Goal: Task Accomplishment & Management: Use online tool/utility

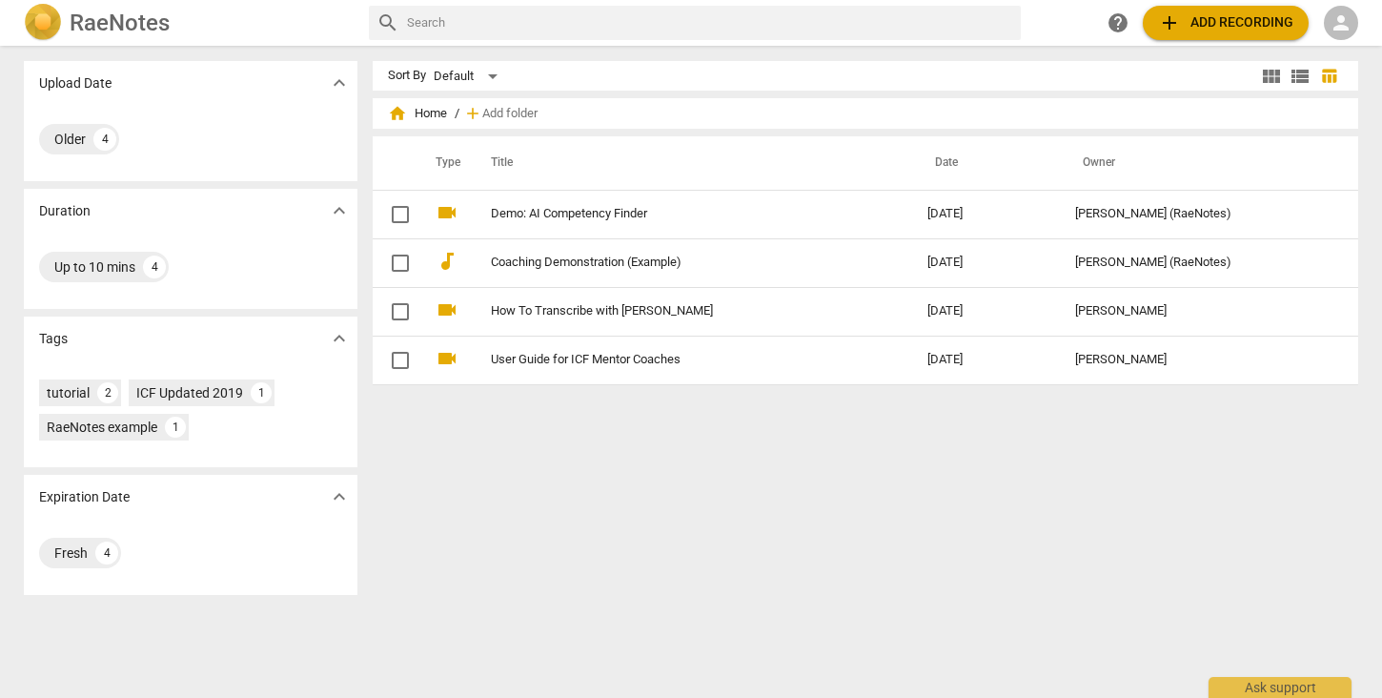
click at [1347, 24] on span "person" at bounding box center [1341, 22] width 23 height 23
click at [1341, 49] on li "Login" at bounding box center [1333, 46] width 69 height 46
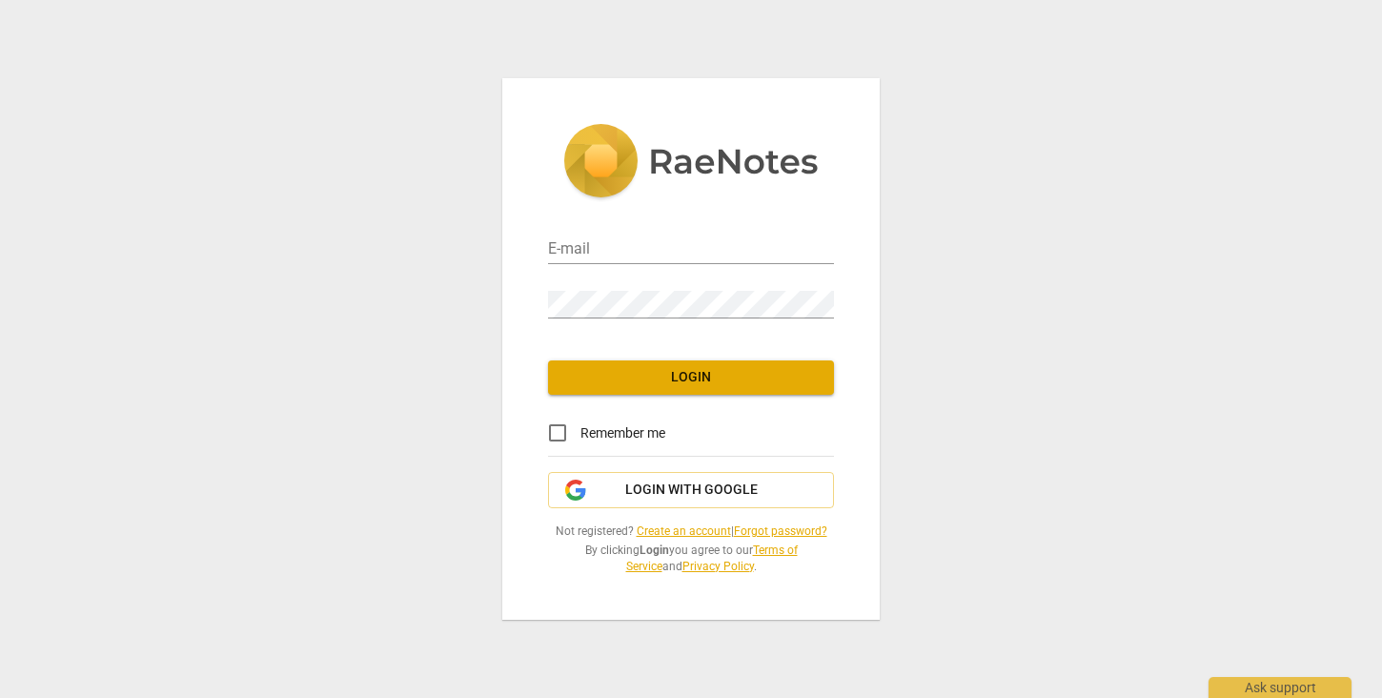
type input "[PERSON_NAME][EMAIL_ADDRESS][DOMAIN_NAME]"
click at [647, 375] on span "Login" at bounding box center [690, 377] width 255 height 19
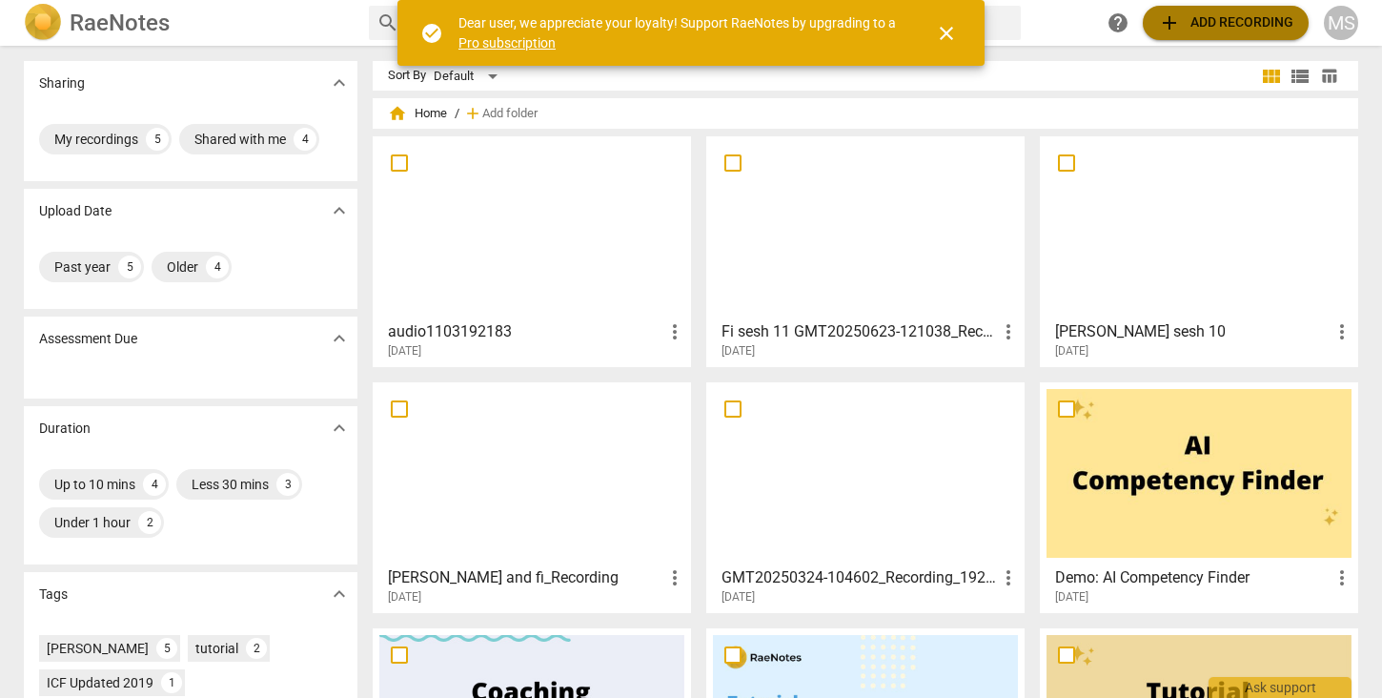
click at [1246, 27] on span "add Add recording" at bounding box center [1225, 22] width 135 height 23
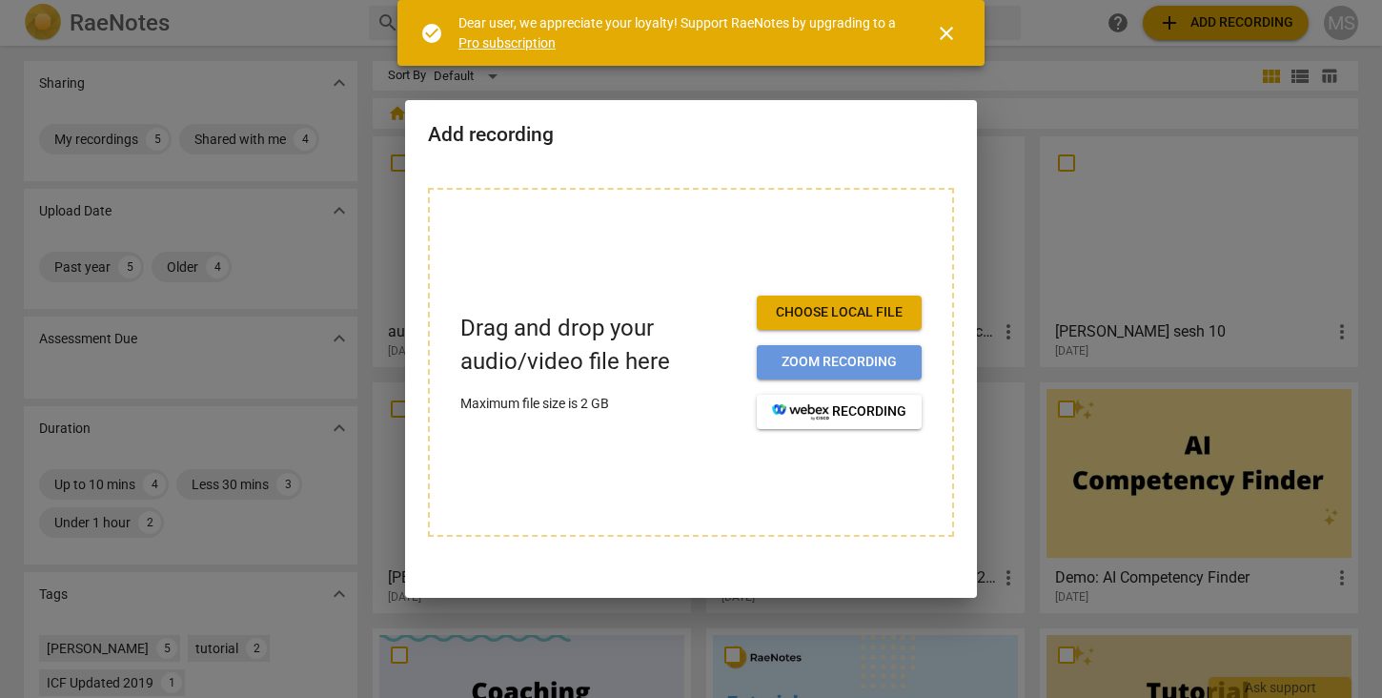
click at [849, 366] on span "Zoom recording" at bounding box center [839, 362] width 134 height 19
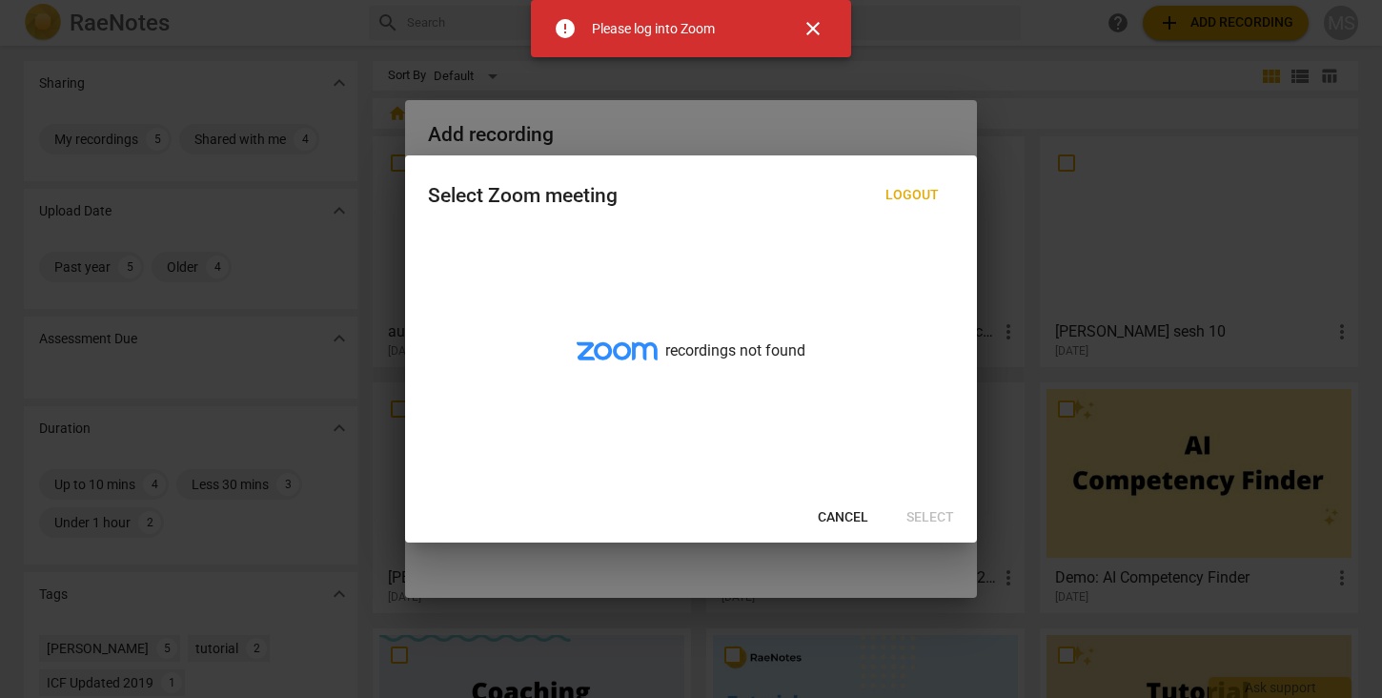
click at [847, 520] on span "Cancel" at bounding box center [843, 517] width 51 height 19
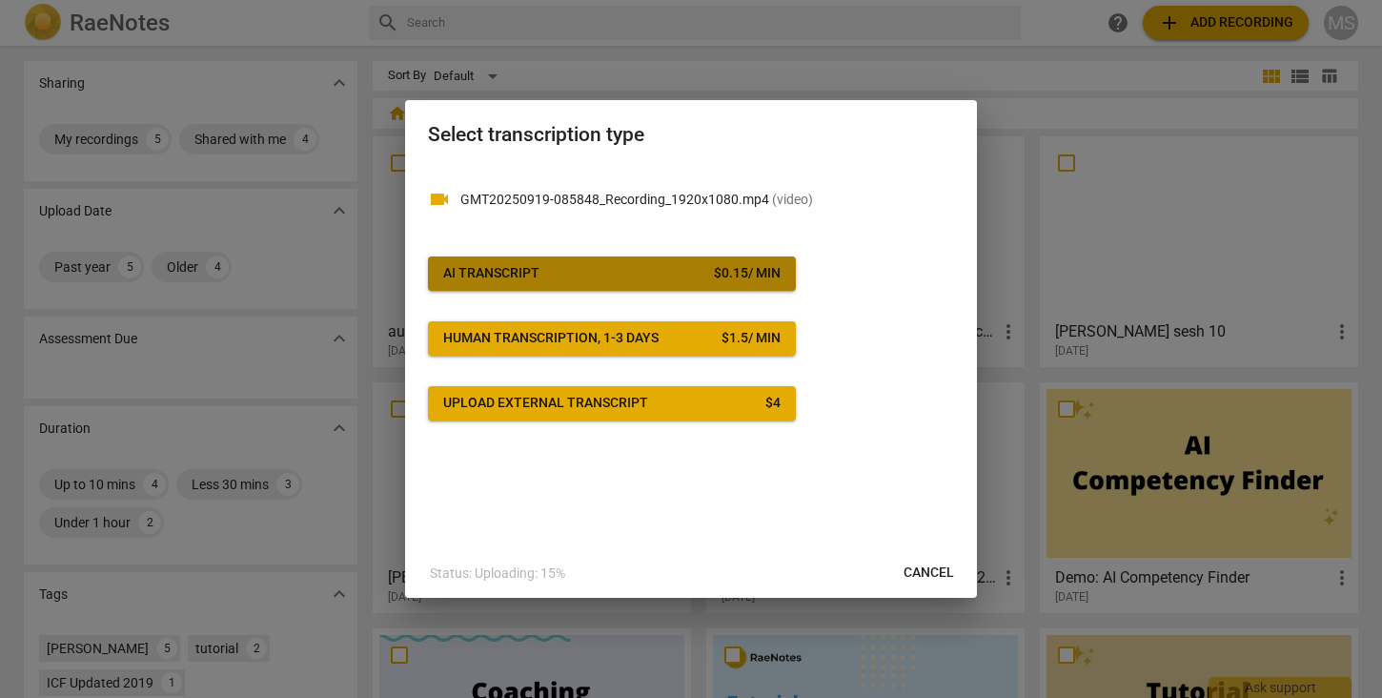
click at [582, 275] on span "AI Transcript $ 0.15 / min" at bounding box center [611, 273] width 337 height 19
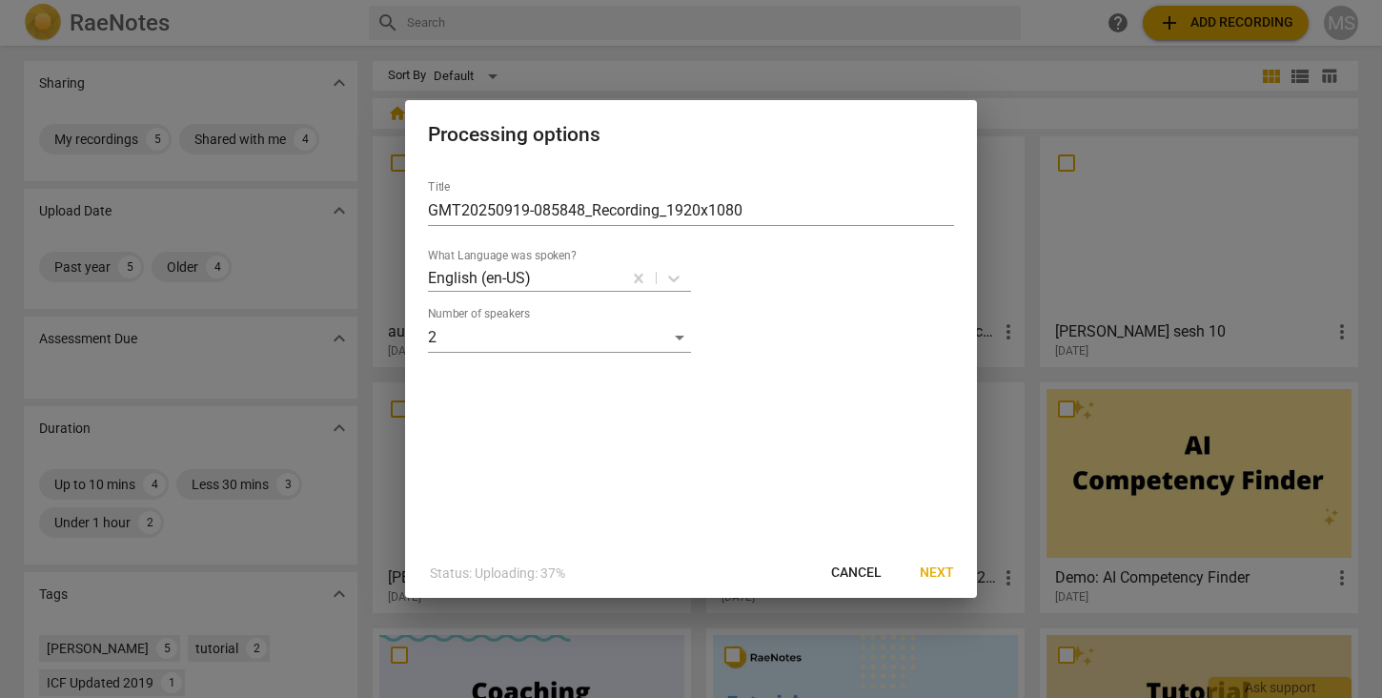
click at [924, 572] on span "Next" at bounding box center [937, 572] width 34 height 19
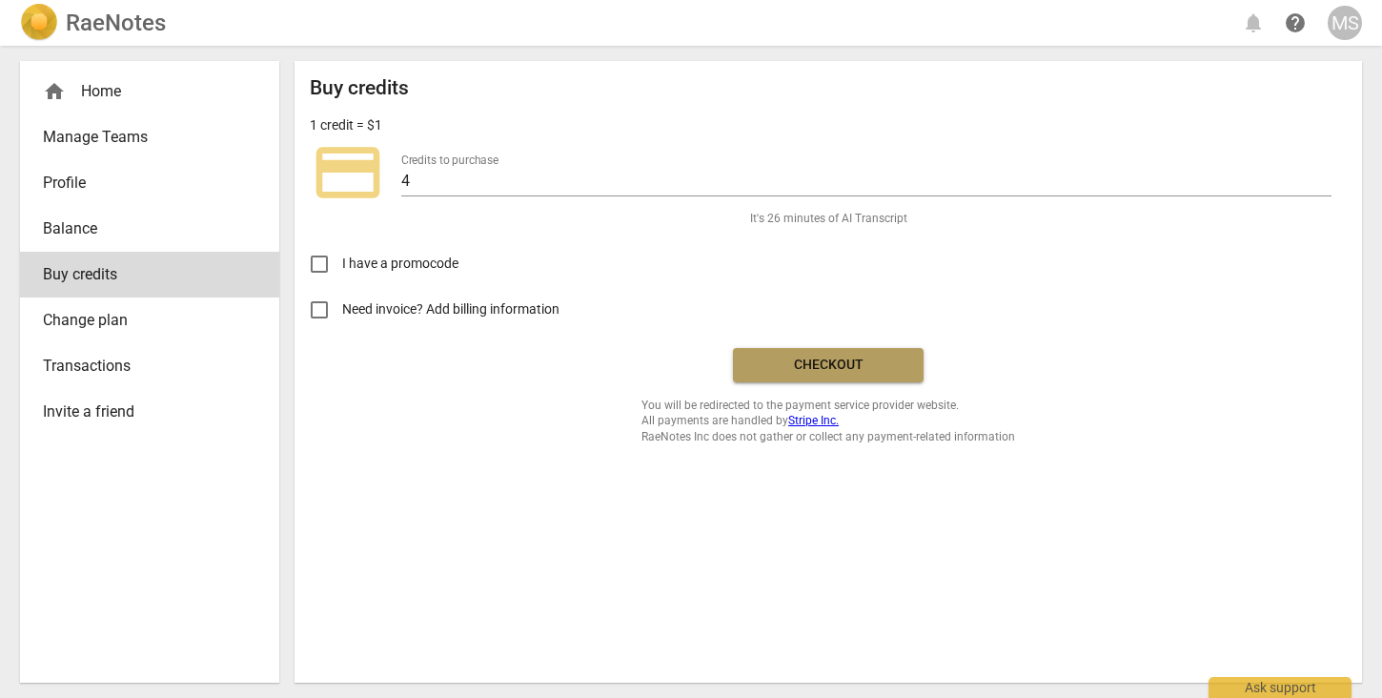
click at [845, 365] on span "Checkout" at bounding box center [828, 365] width 160 height 19
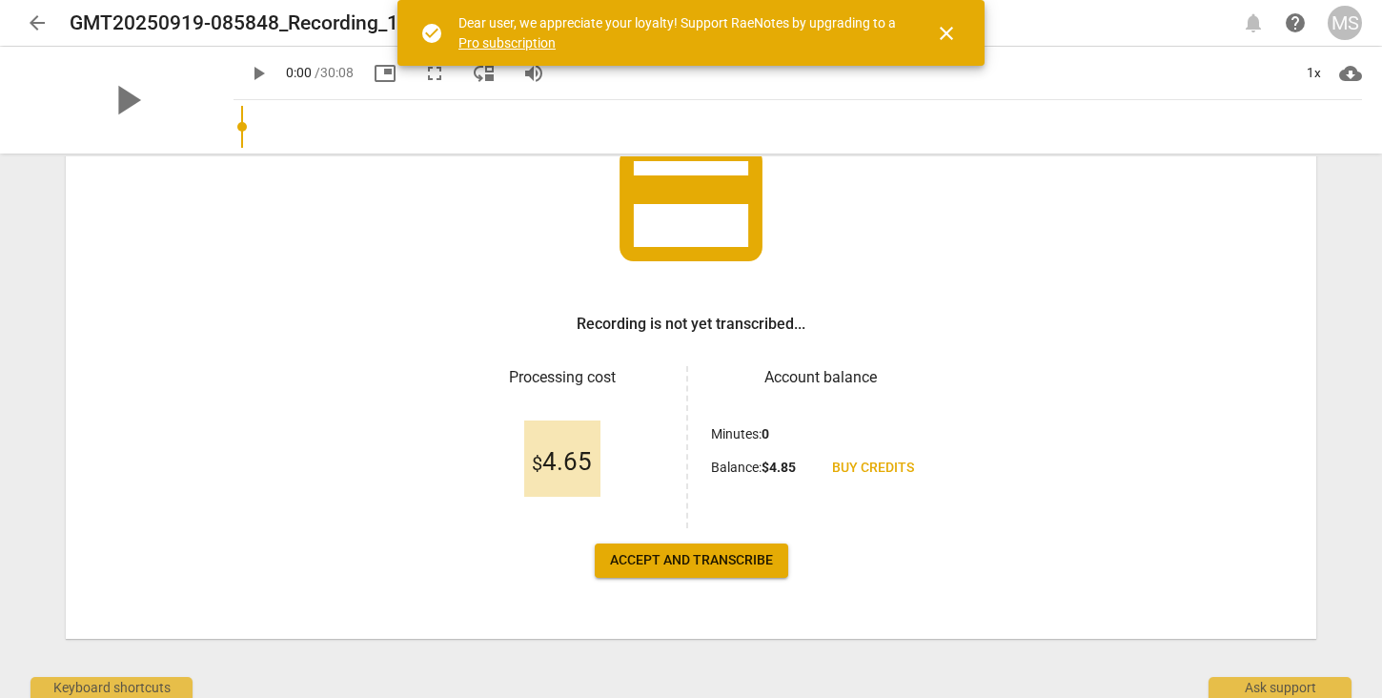
scroll to position [162, 0]
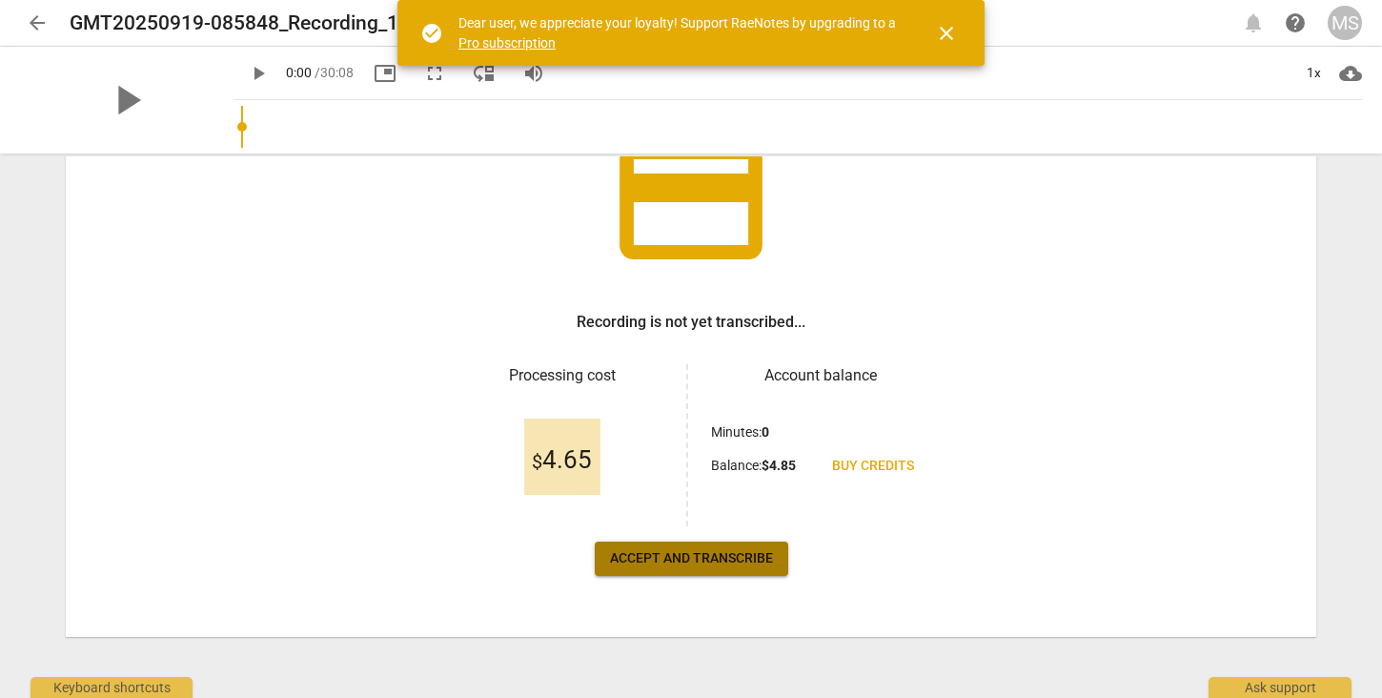
click at [696, 565] on span "Accept and transcribe" at bounding box center [691, 558] width 163 height 19
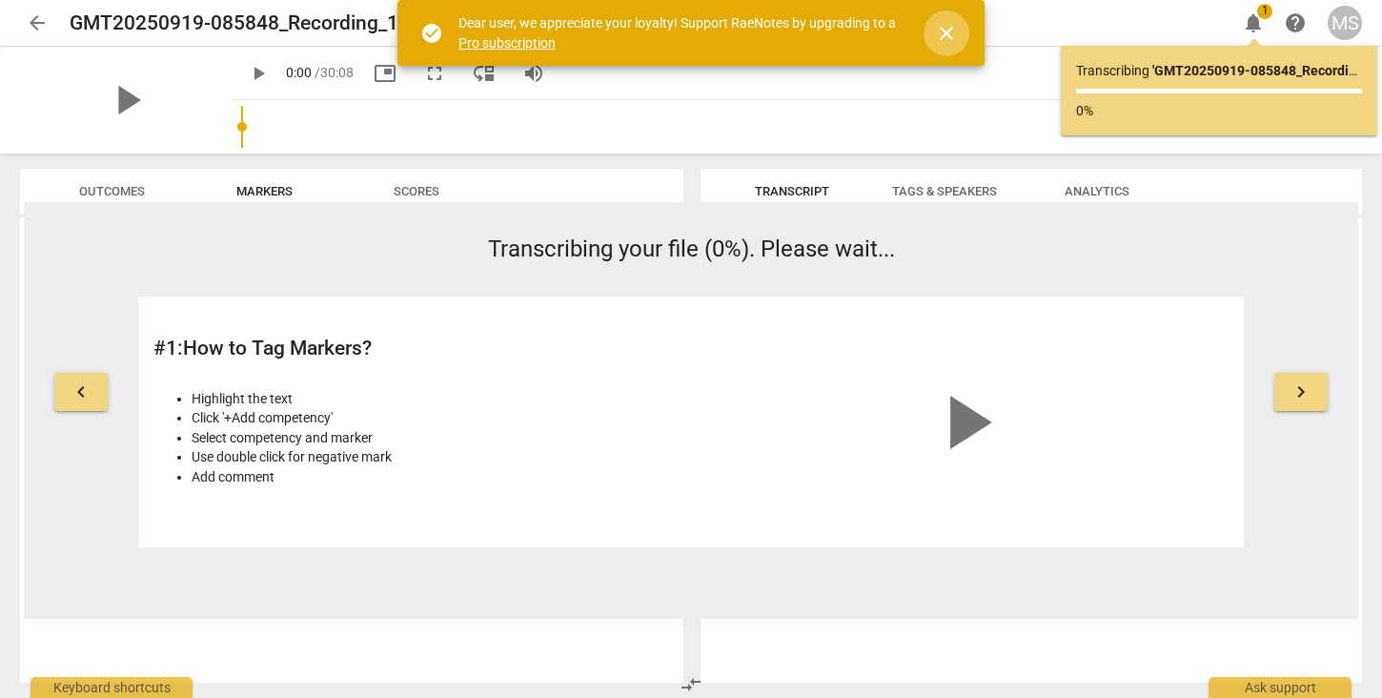
click at [950, 30] on span "close" at bounding box center [946, 33] width 23 height 23
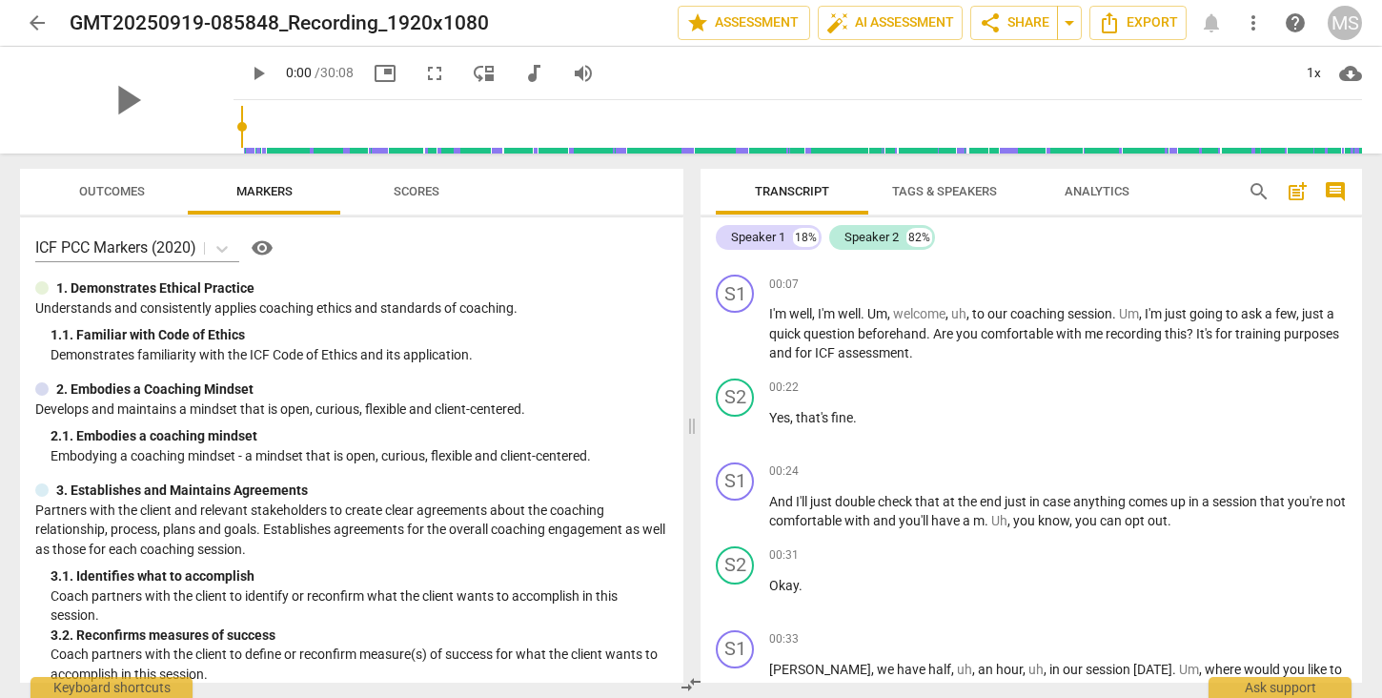
scroll to position [0, 0]
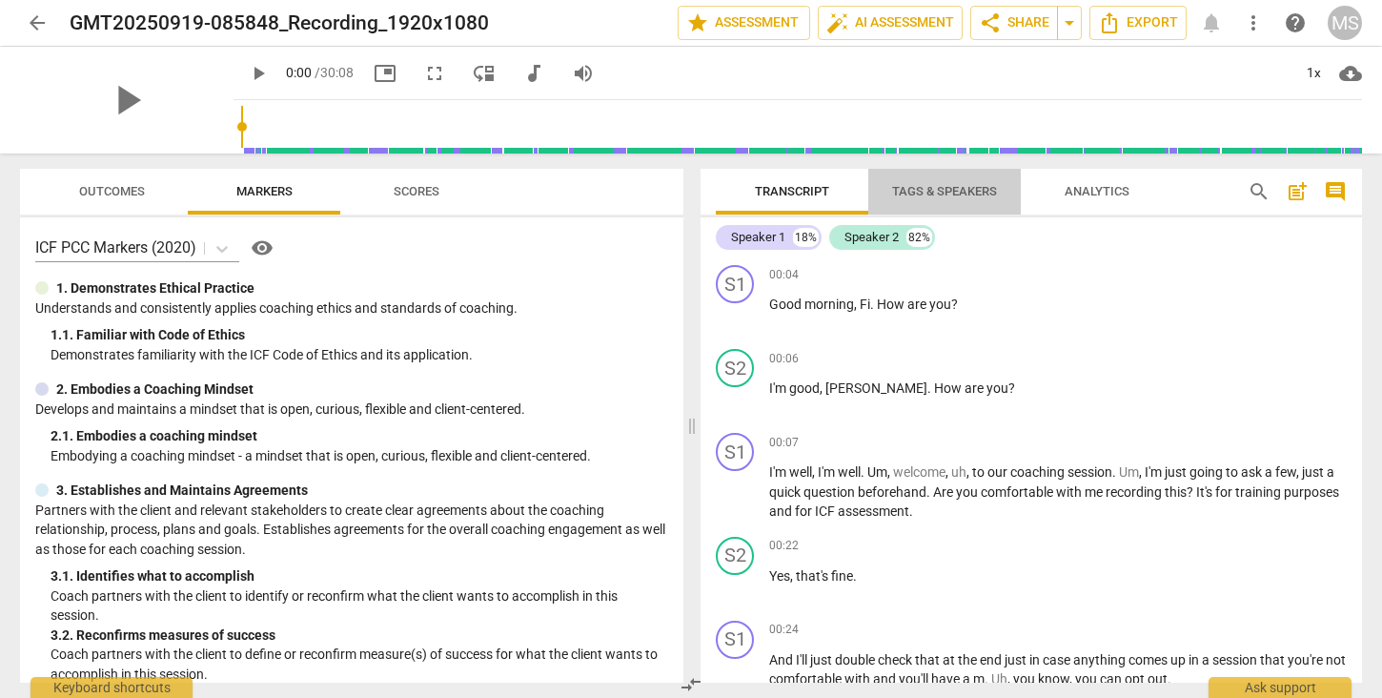
click at [924, 186] on span "Tags & Speakers" at bounding box center [944, 191] width 105 height 14
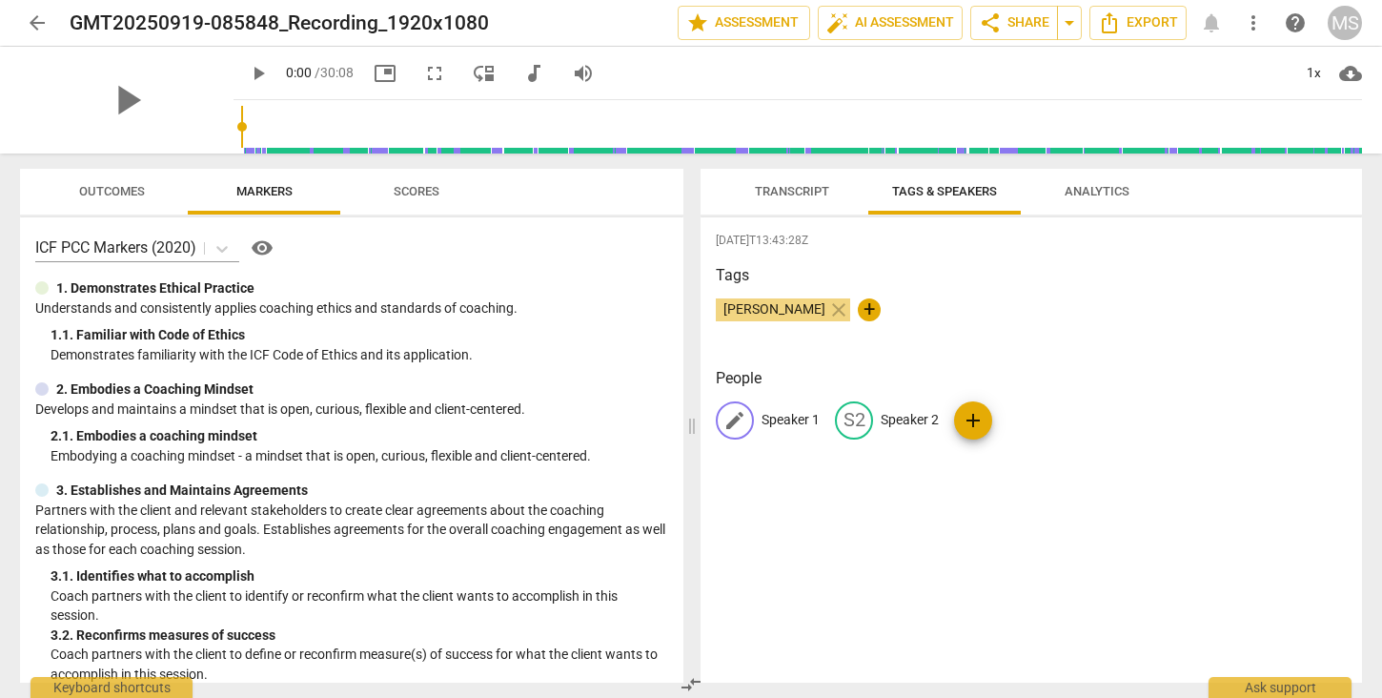
click at [811, 424] on p "Speaker 1" at bounding box center [791, 420] width 58 height 20
type input "c"
type input "Coach"
click at [1028, 418] on p "Speaker 2" at bounding box center [1034, 420] width 58 height 20
type input "Client"
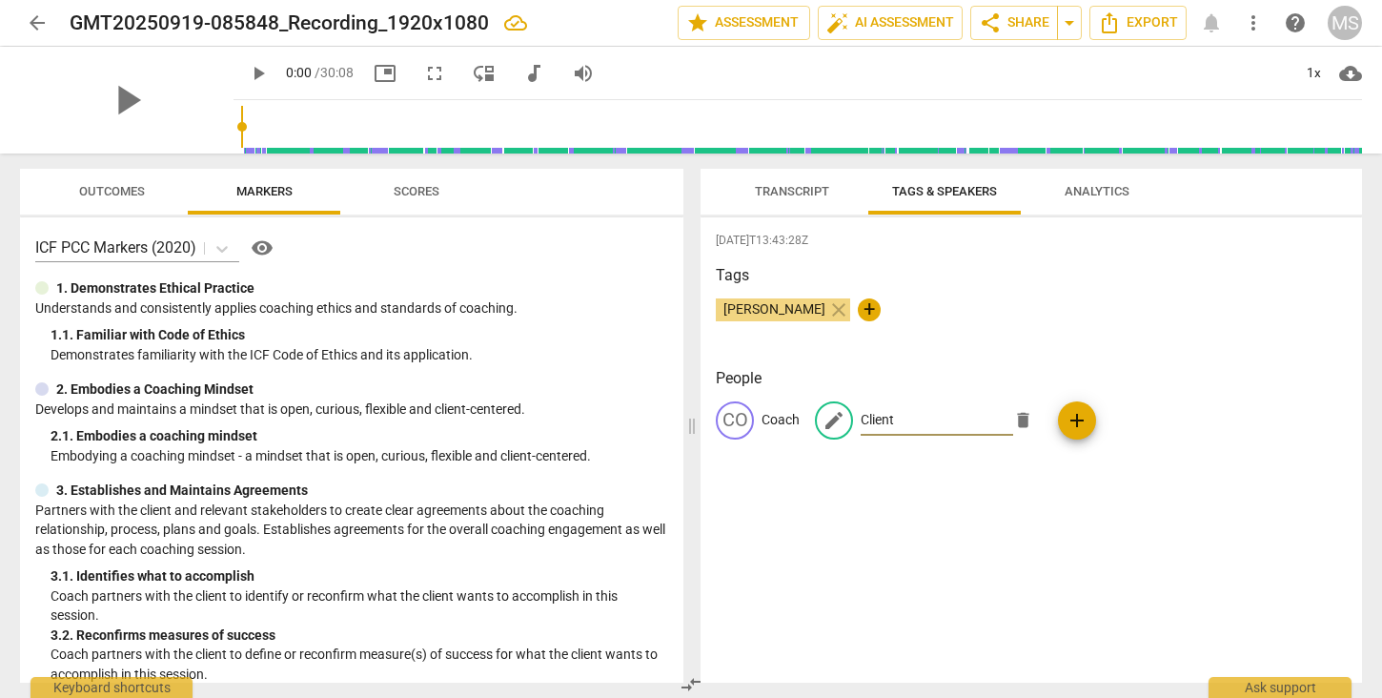
click at [1034, 532] on div "2025-09-19T13:43:28Z Tags Minesh Siyani close + People CO Coach edit Client del…" at bounding box center [1031, 449] width 661 height 465
click at [794, 195] on span "Transcript" at bounding box center [792, 191] width 74 height 14
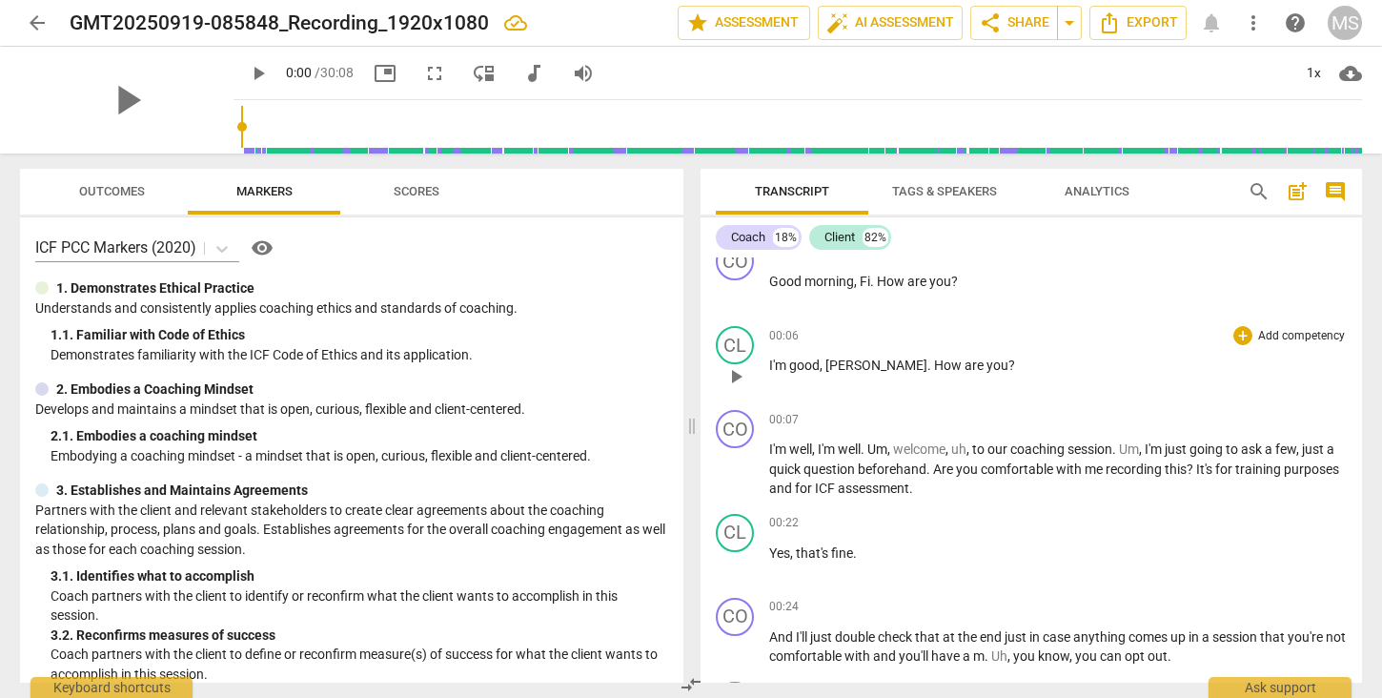
scroll to position [27, 0]
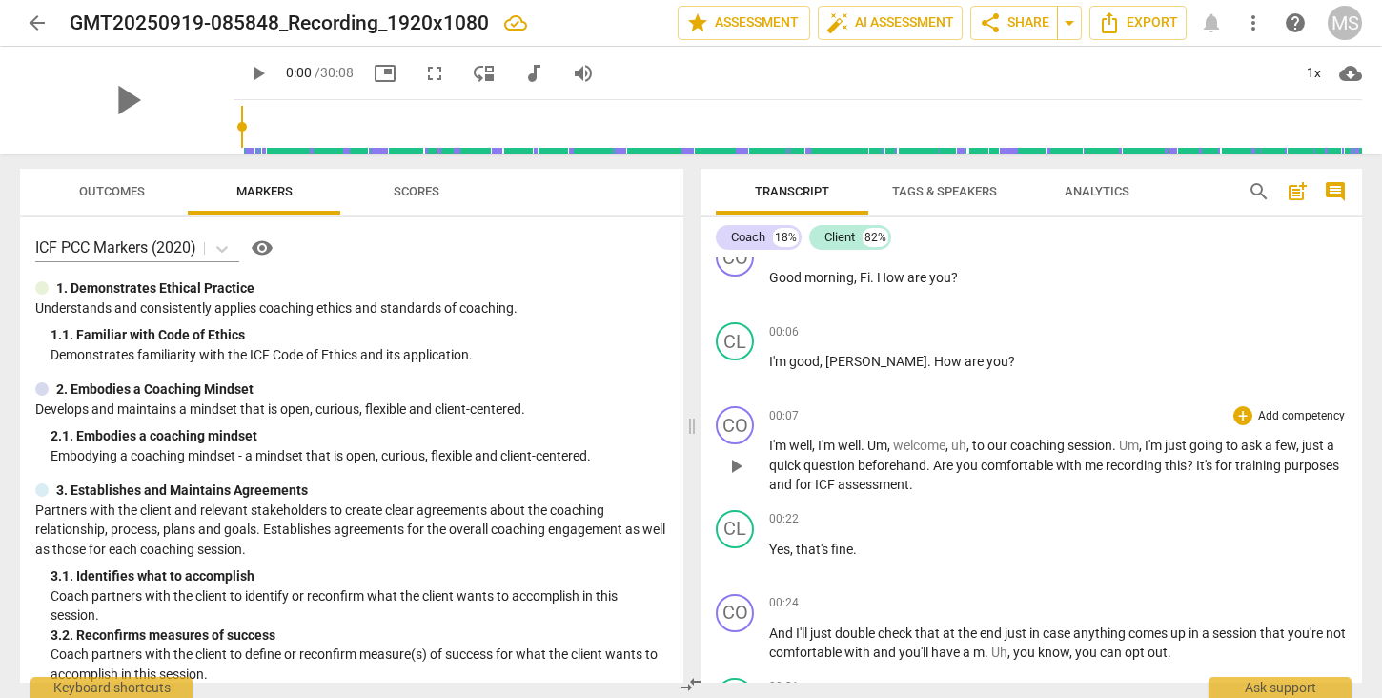
click at [941, 443] on span "welcome" at bounding box center [919, 444] width 52 height 15
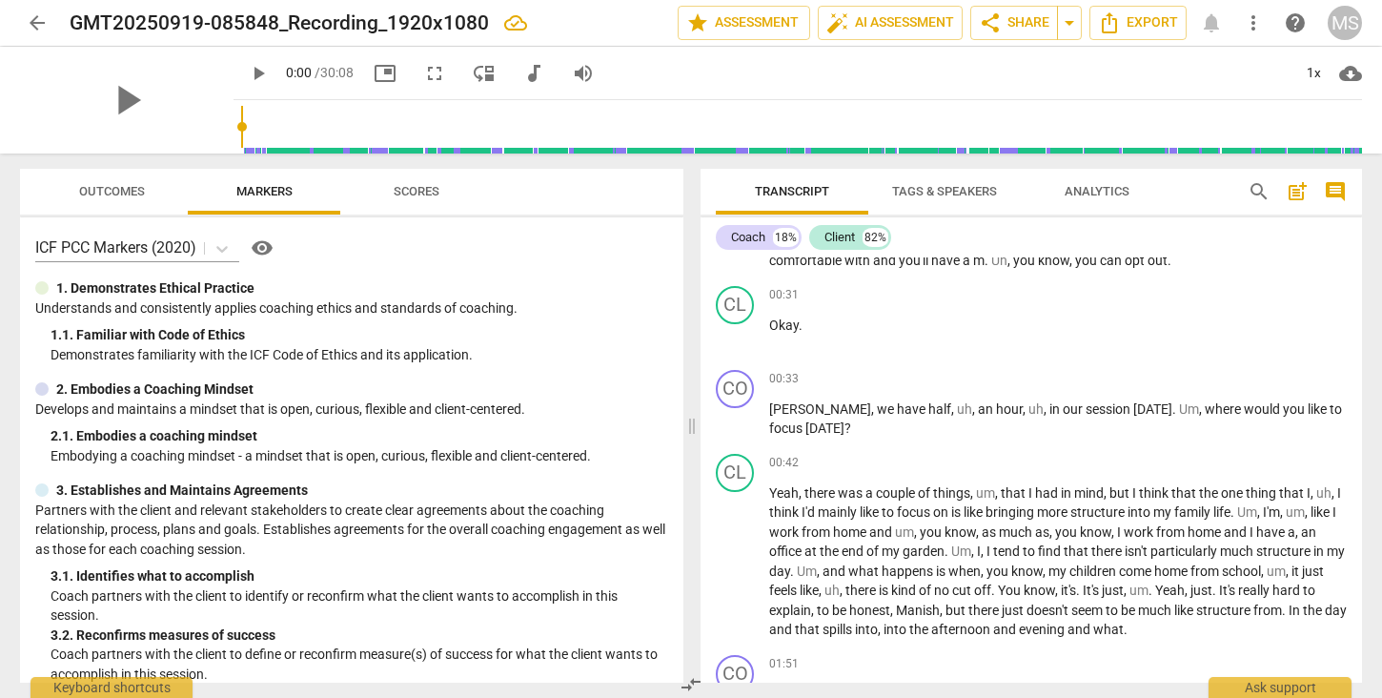
scroll to position [471, 0]
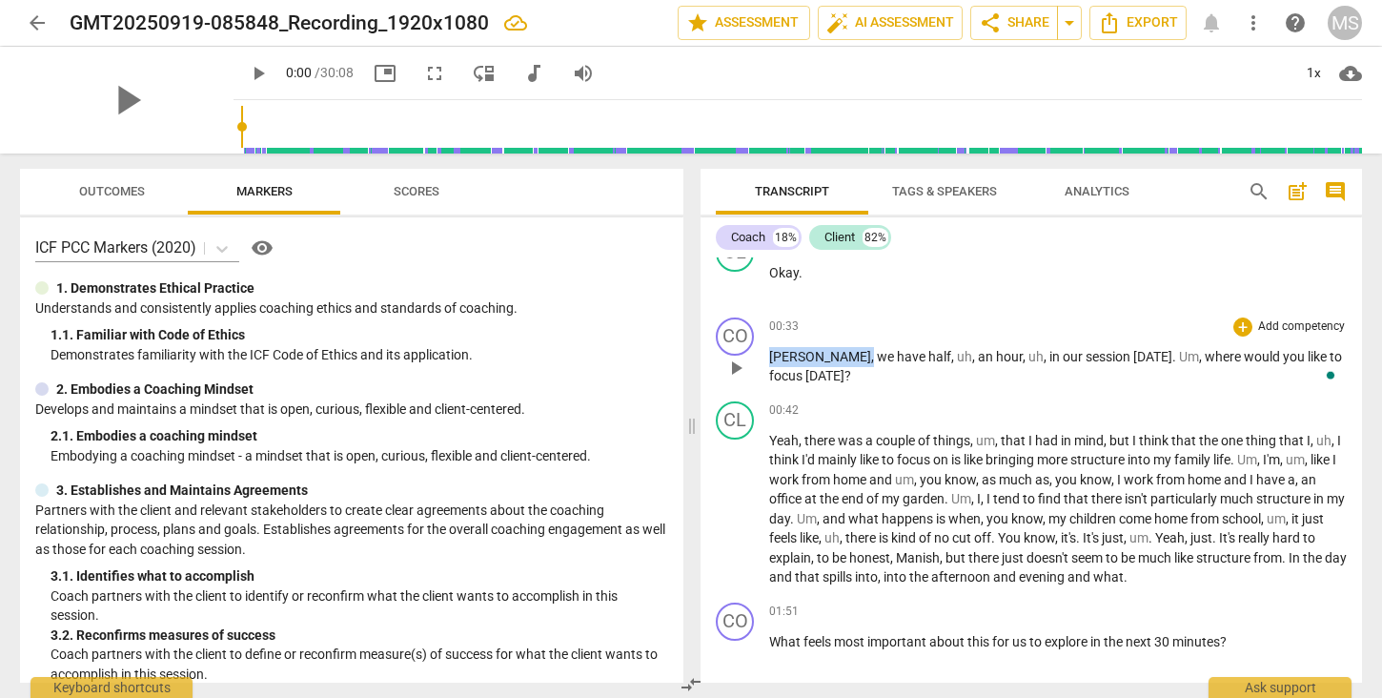
drag, startPoint x: 811, startPoint y: 356, endPoint x: 770, endPoint y: 356, distance: 41.0
click at [770, 356] on p "Sophie , we have half , uh , an hour , uh , in our session today . Um , where w…" at bounding box center [1058, 366] width 578 height 39
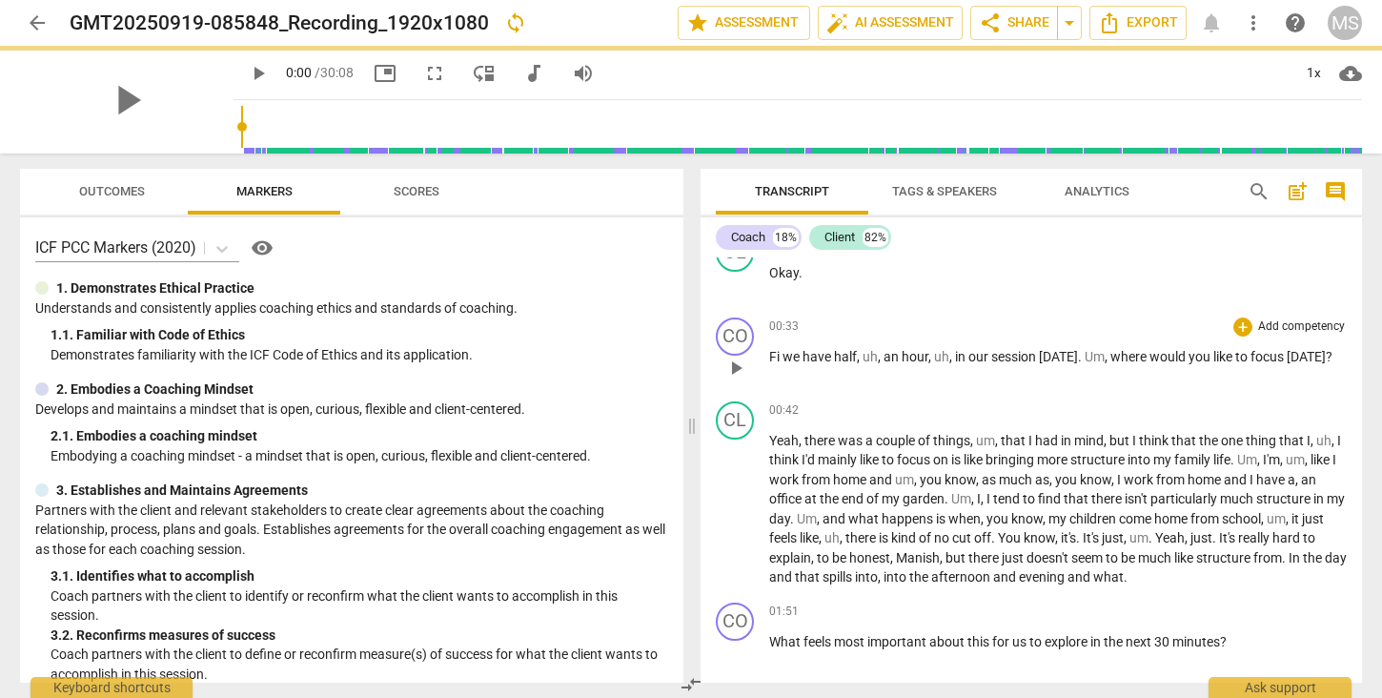
click at [869, 391] on div "CO play_arrow pause 00:33 + Add competency keyboard_arrow_right Fi we have half…" at bounding box center [1031, 352] width 661 height 84
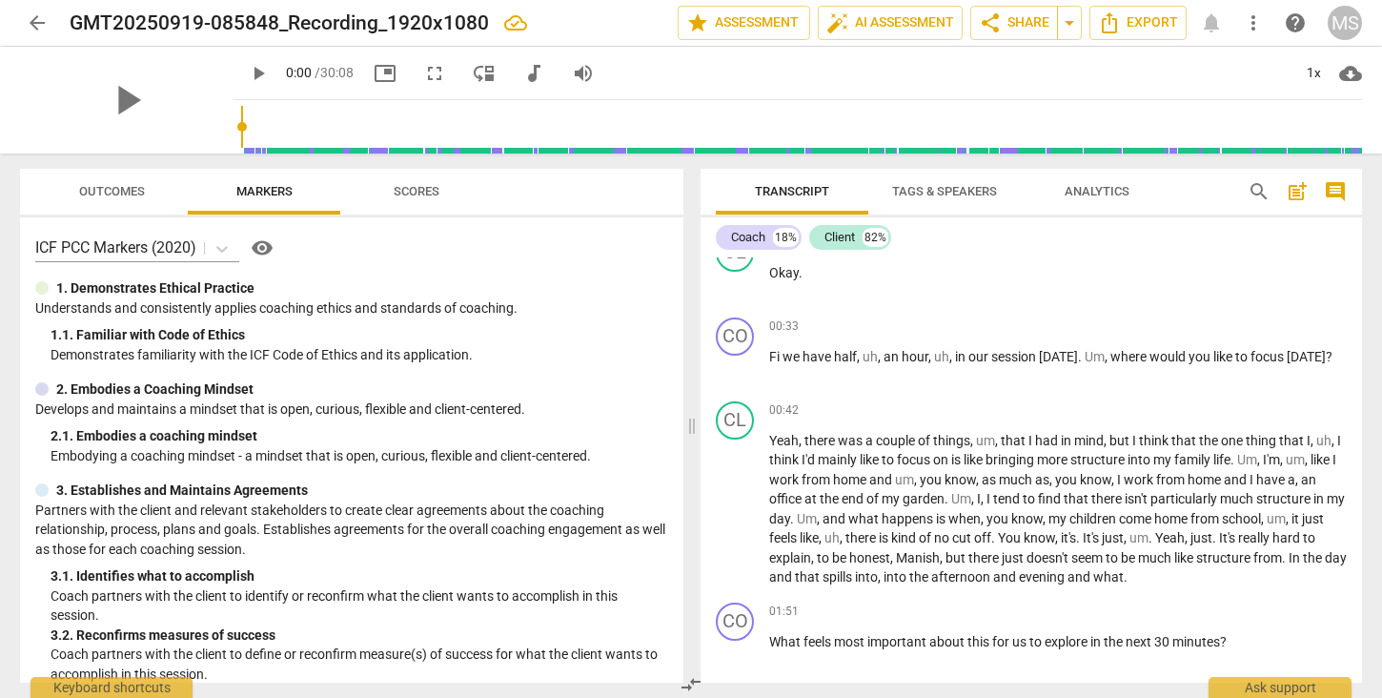
click at [880, 356] on span "," at bounding box center [881, 356] width 6 height 15
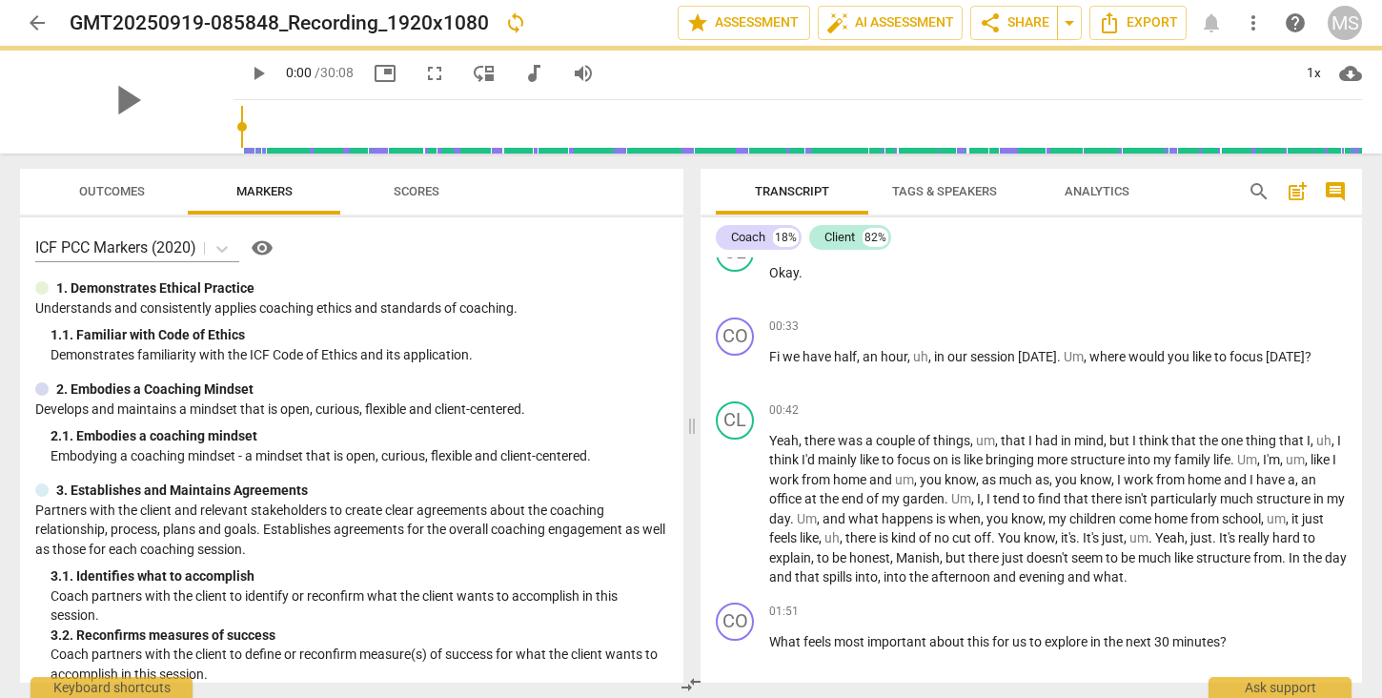
click at [923, 353] on span "uh" at bounding box center [920, 356] width 15 height 15
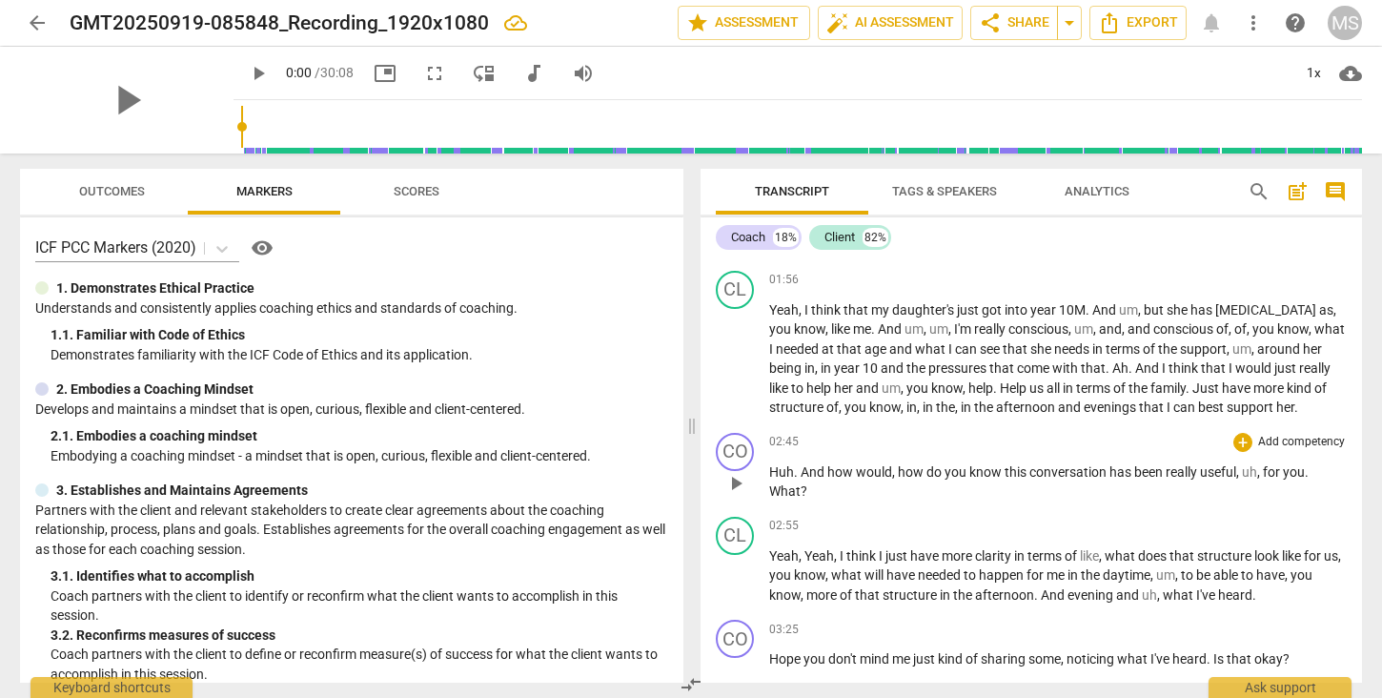
scroll to position [886, 0]
click at [803, 487] on span "?" at bounding box center [804, 490] width 7 height 15
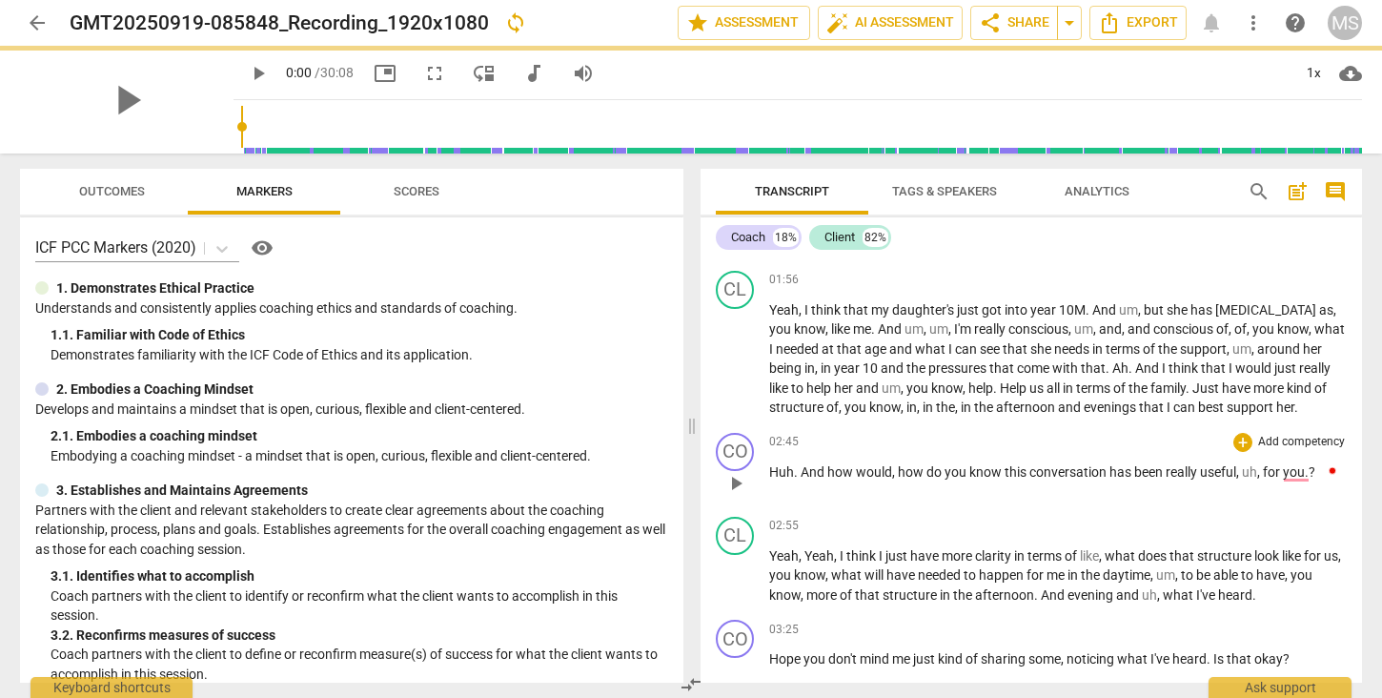
drag, startPoint x: 931, startPoint y: 505, endPoint x: 925, endPoint y: 497, distance: 10.3
click at [931, 505] on div "CO play_arrow pause 02:45 + Add competency keyboard_arrow_right Huh . And how w…" at bounding box center [1031, 467] width 661 height 84
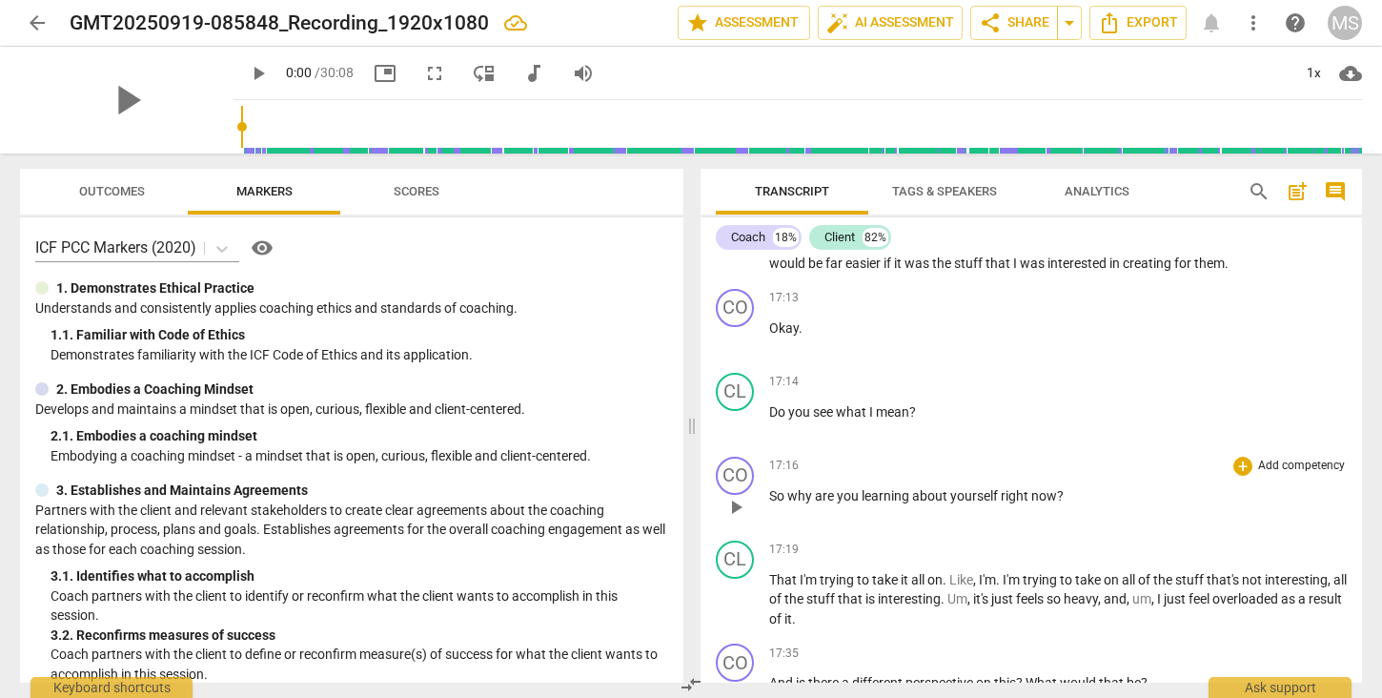
scroll to position [5753, 0]
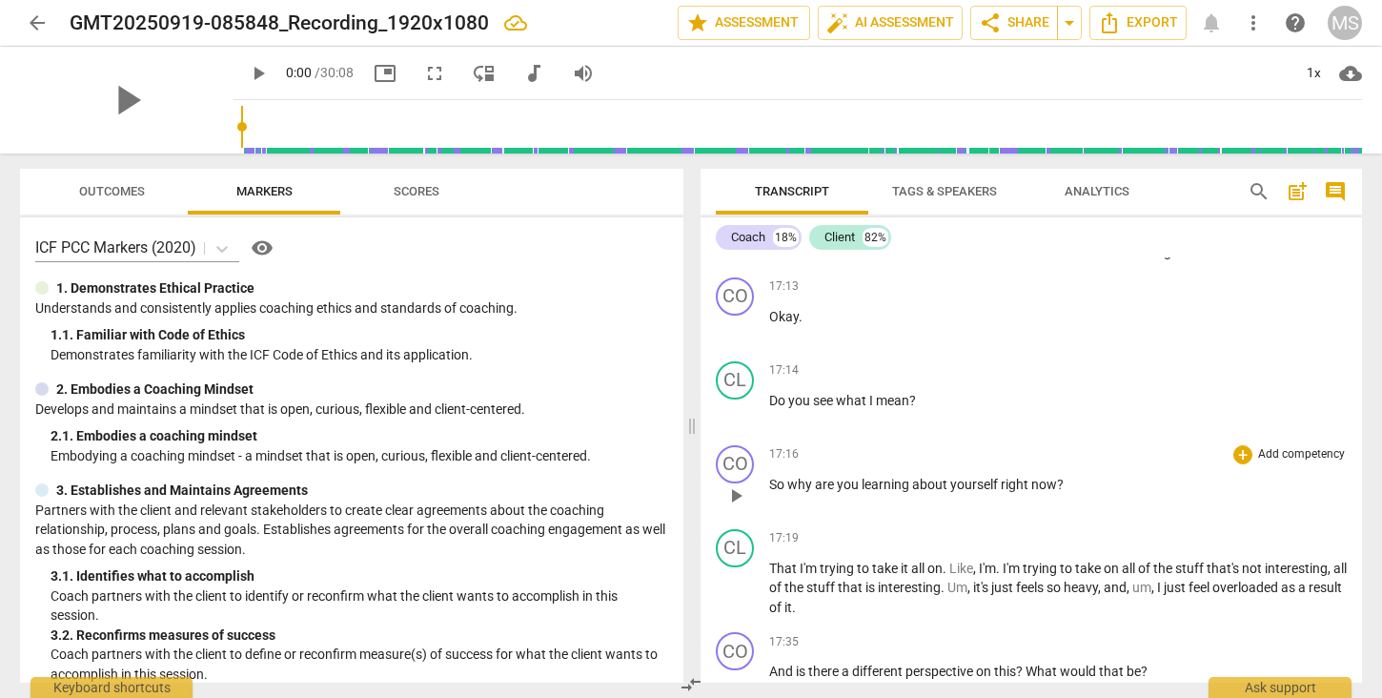
drag, startPoint x: 811, startPoint y: 504, endPoint x: 864, endPoint y: 500, distance: 52.6
click at [811, 492] on span "why" at bounding box center [801, 484] width 28 height 15
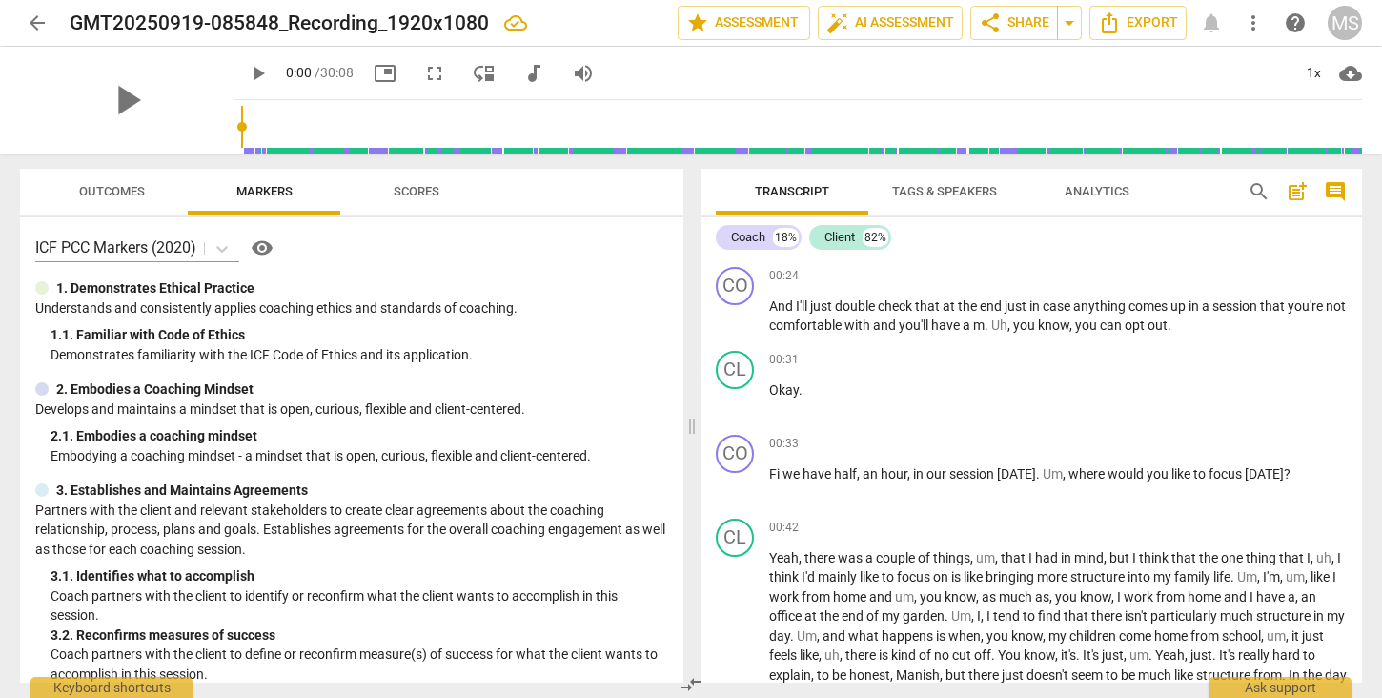
scroll to position [0, 0]
